Goal: Complete application form

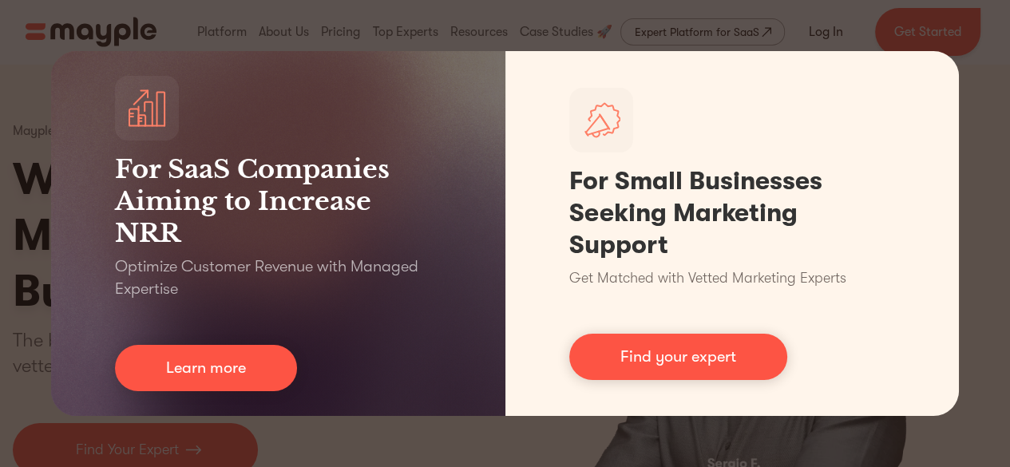
click at [478, 444] on div "For SaaS Companies Aiming to Increase NRR Optimize Customer Revenue with Manage…" at bounding box center [505, 233] width 1010 height 467
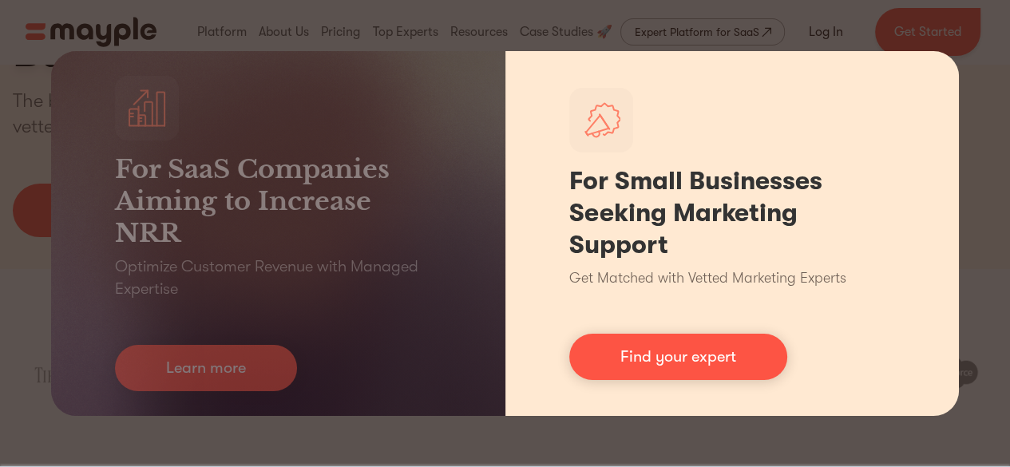
scroll to position [80, 0]
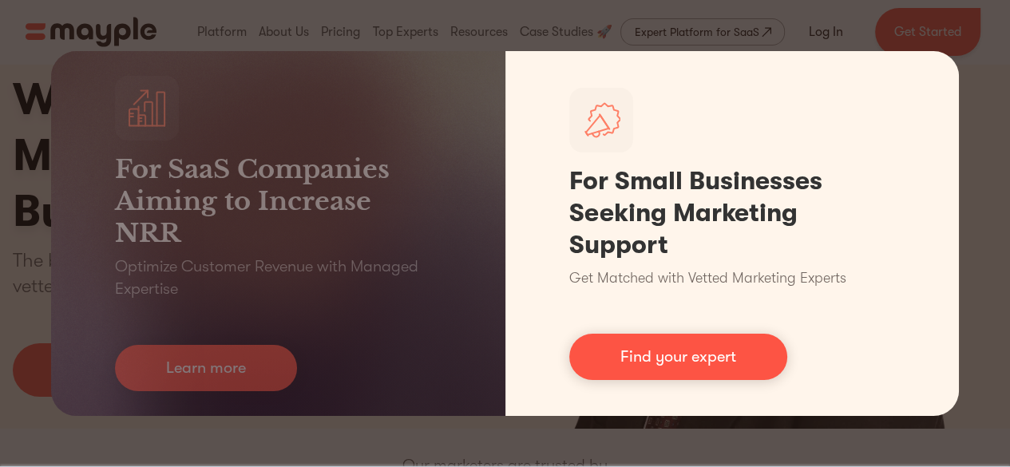
drag, startPoint x: 678, startPoint y: 362, endPoint x: 632, endPoint y: 362, distance: 45.5
click at [678, 362] on link "Find your expert" at bounding box center [678, 357] width 218 height 46
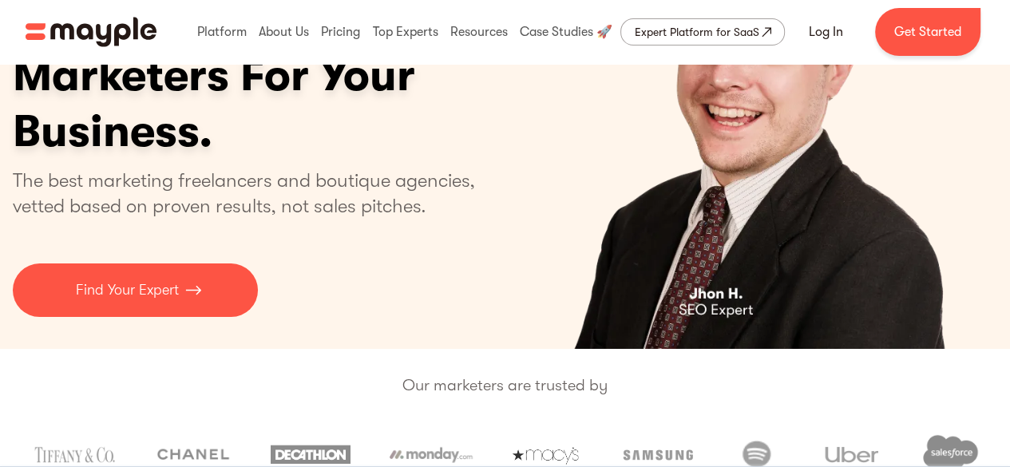
scroll to position [0, 0]
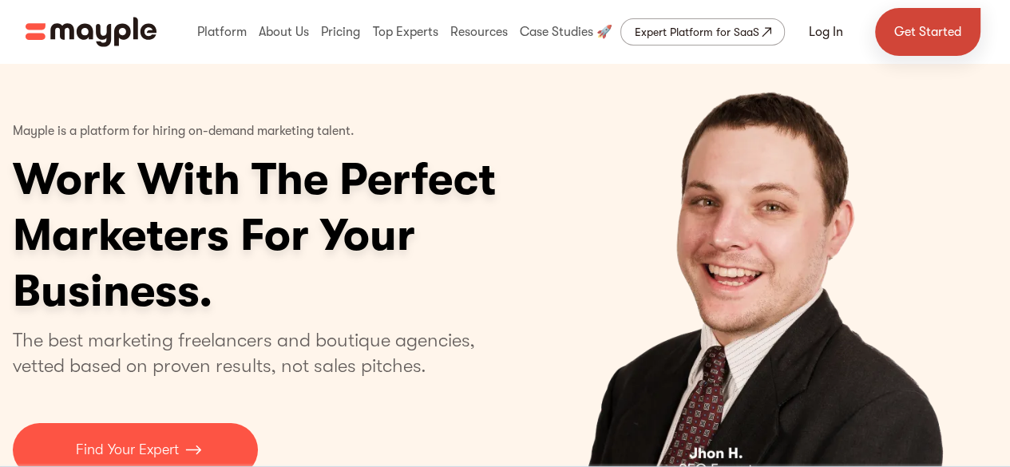
click at [925, 30] on link "Get Started" at bounding box center [927, 32] width 105 height 48
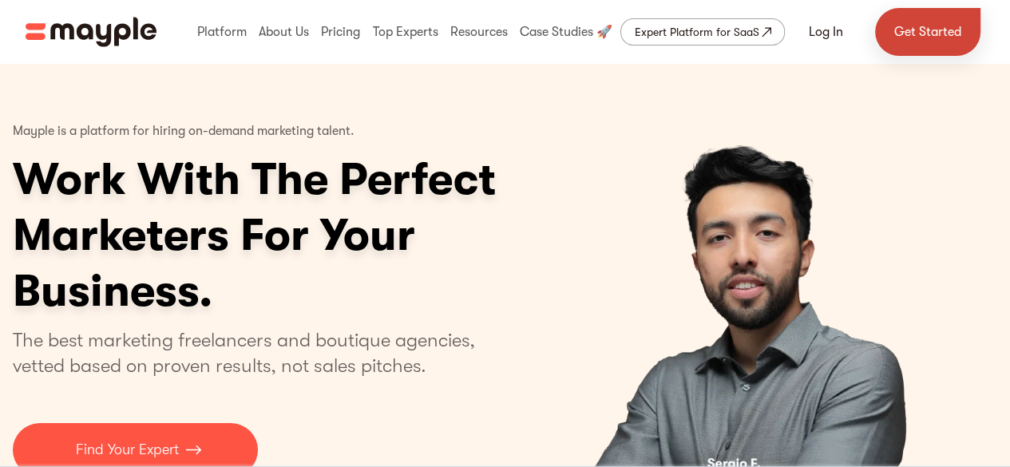
click at [926, 33] on link "Get Started" at bounding box center [927, 32] width 105 height 48
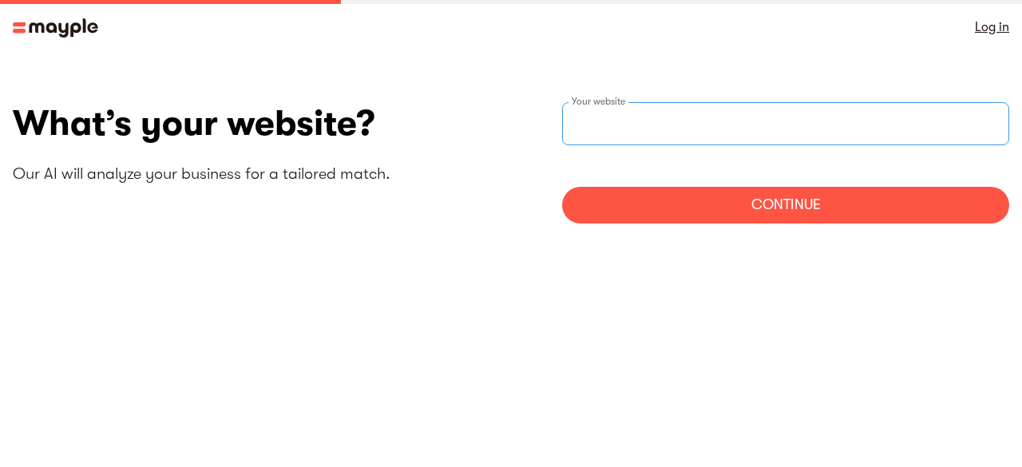
drag, startPoint x: 628, startPoint y: 122, endPoint x: 651, endPoint y: 117, distance: 22.9
click at [628, 122] on div "Your website" at bounding box center [785, 123] width 447 height 43
click at [608, 126] on div "Your website" at bounding box center [785, 123] width 447 height 43
type input "[URL][DOMAIN_NAME]"
click at [790, 208] on div "Continue" at bounding box center [785, 205] width 447 height 37
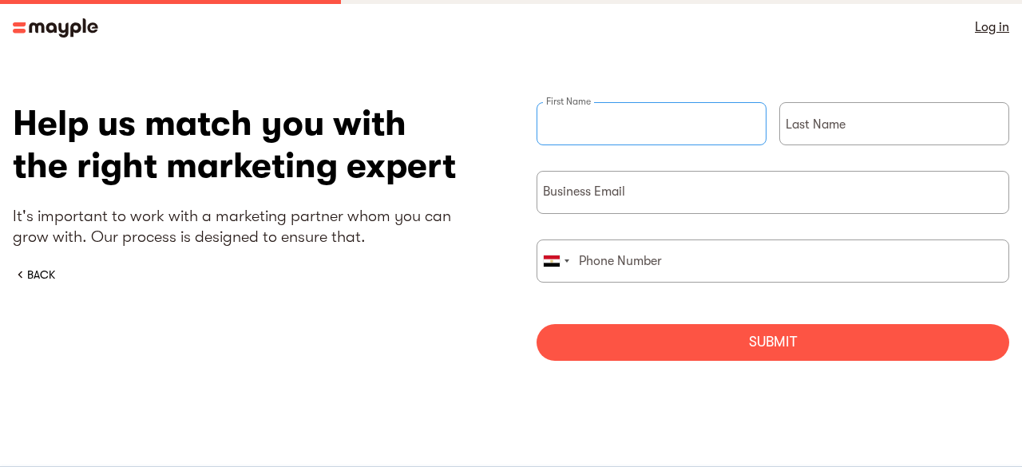
click at [619, 130] on input "briefForm" at bounding box center [651, 123] width 230 height 43
type input "Hesham"
click at [838, 124] on div "Last Name" at bounding box center [894, 136] width 230 height 69
type input "[PERSON_NAME]"
click at [619, 191] on div "Business Email" at bounding box center [772, 192] width 473 height 43
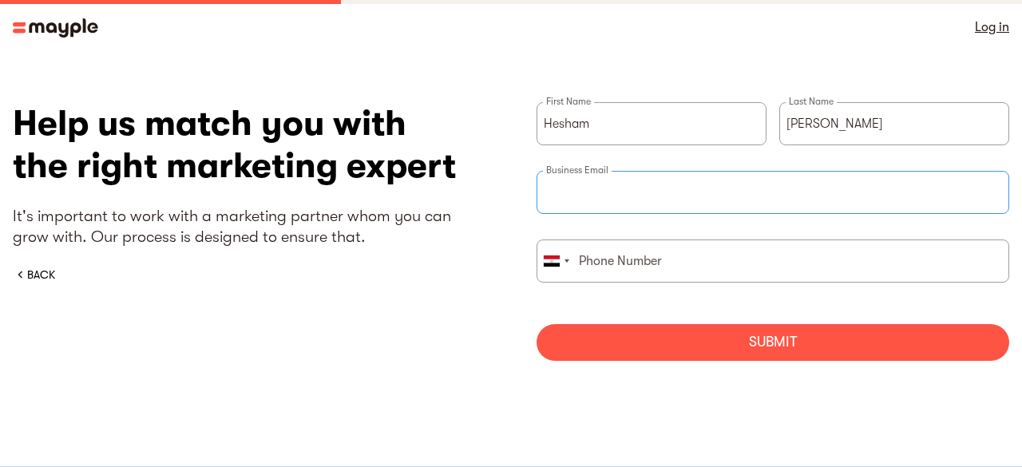
paste input "[EMAIL_ADDRESS][DOMAIN_NAME]"
type input "[EMAIL_ADDRESS][DOMAIN_NAME]"
click at [661, 268] on input "briefForm" at bounding box center [772, 260] width 473 height 43
type input "01001044294"
click at [695, 336] on div "Submit" at bounding box center [772, 342] width 473 height 37
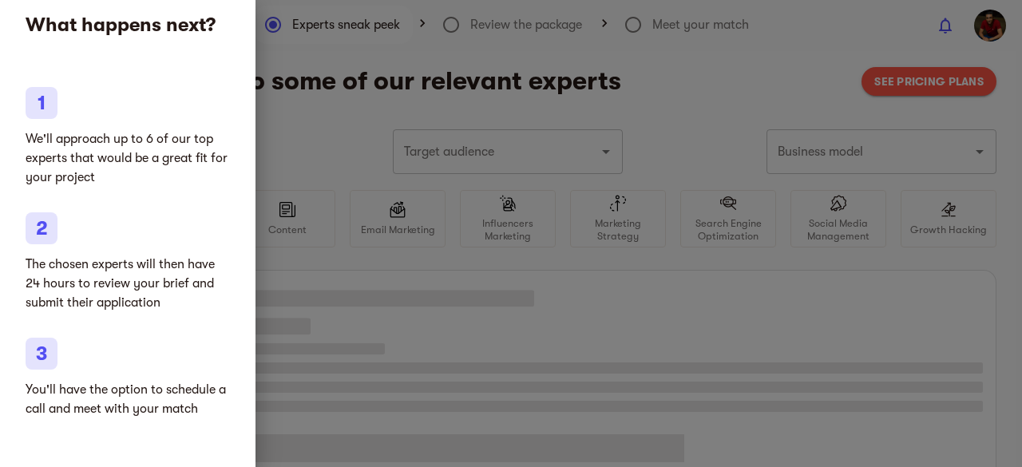
type input "Marketing agencies"
